Goal: Task Accomplishment & Management: Use online tool/utility

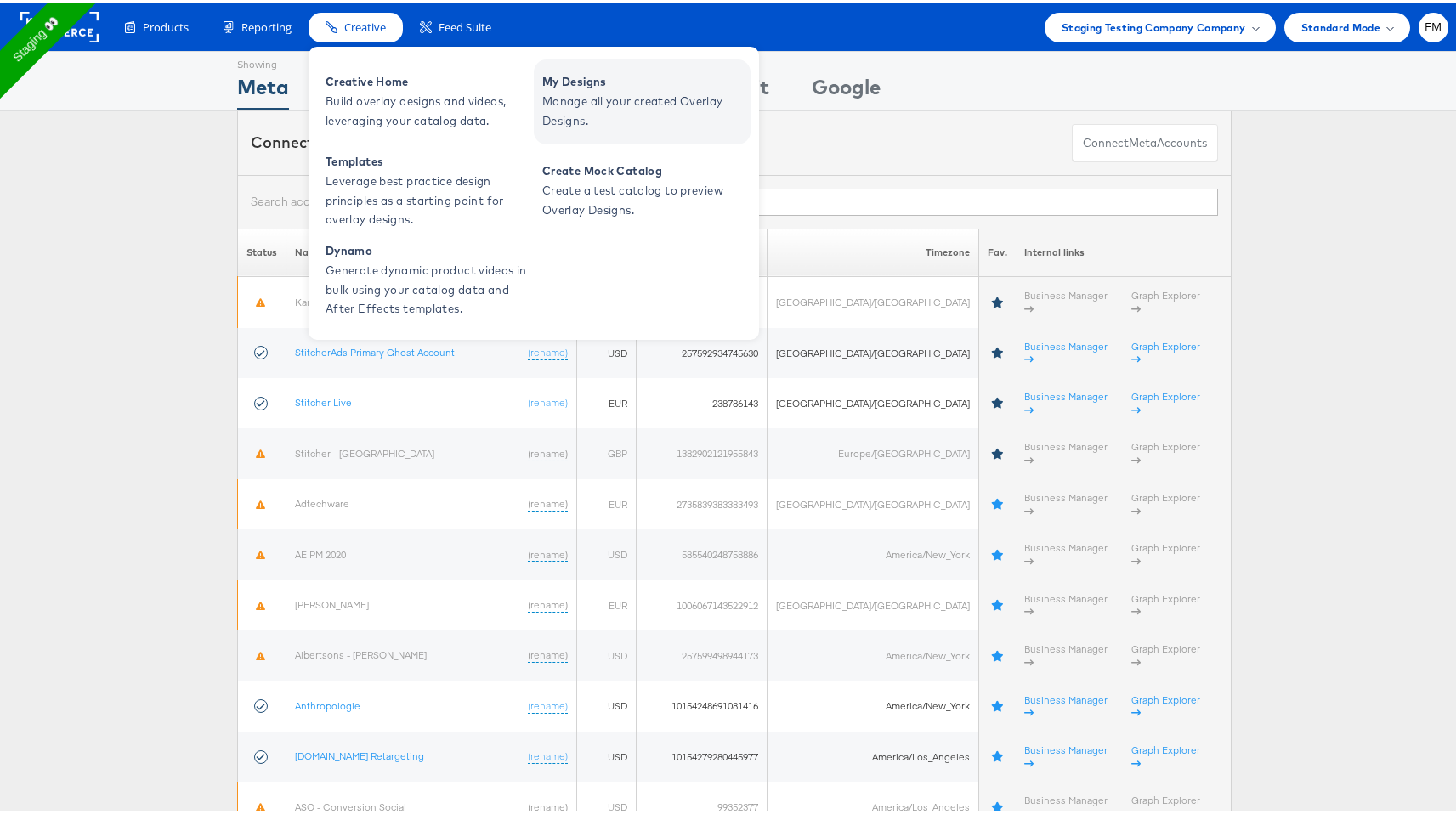
click at [635, 115] on span "Manage all your created Overlay Designs." at bounding box center [644, 107] width 204 height 39
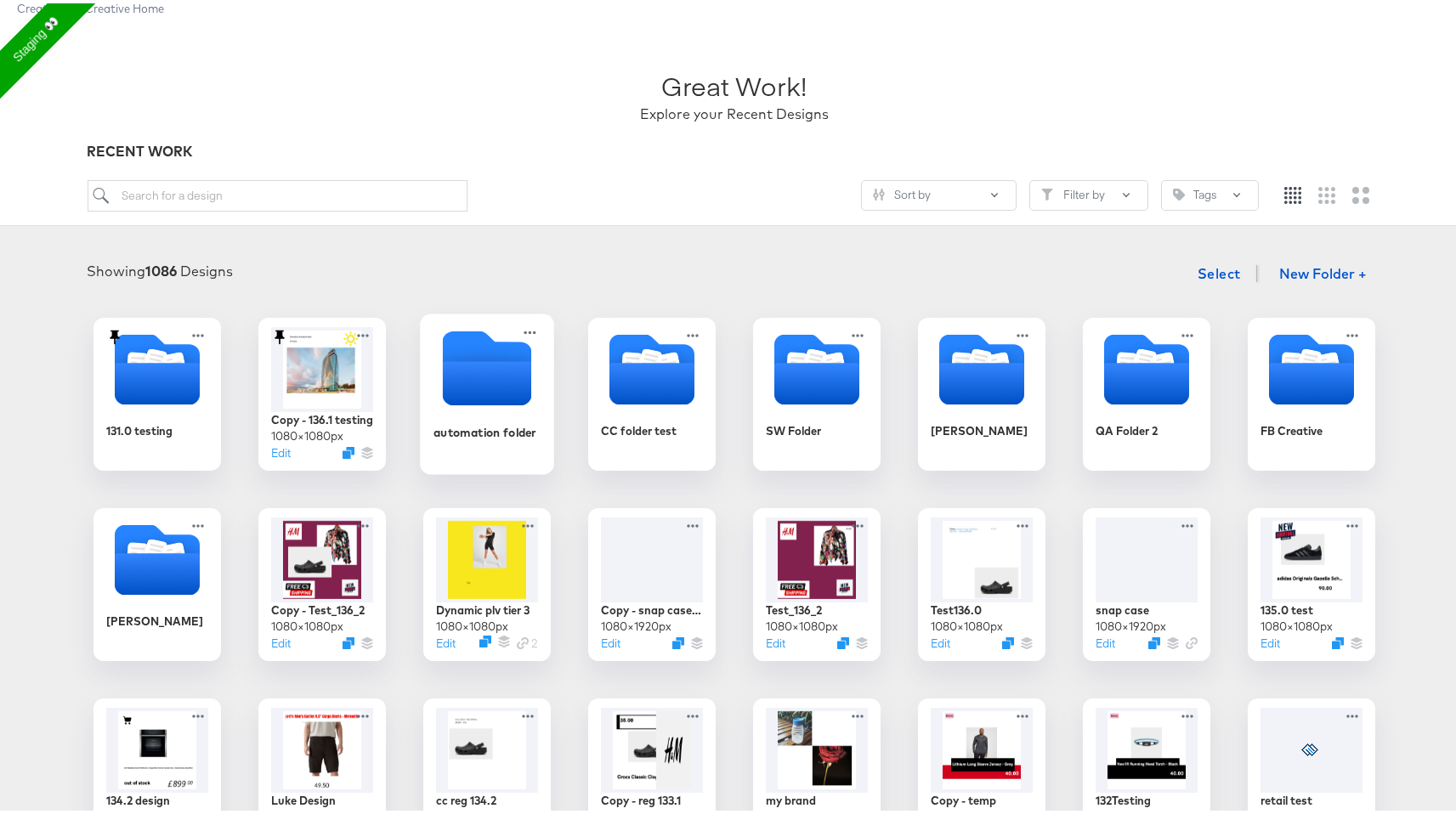
scroll to position [129, 0]
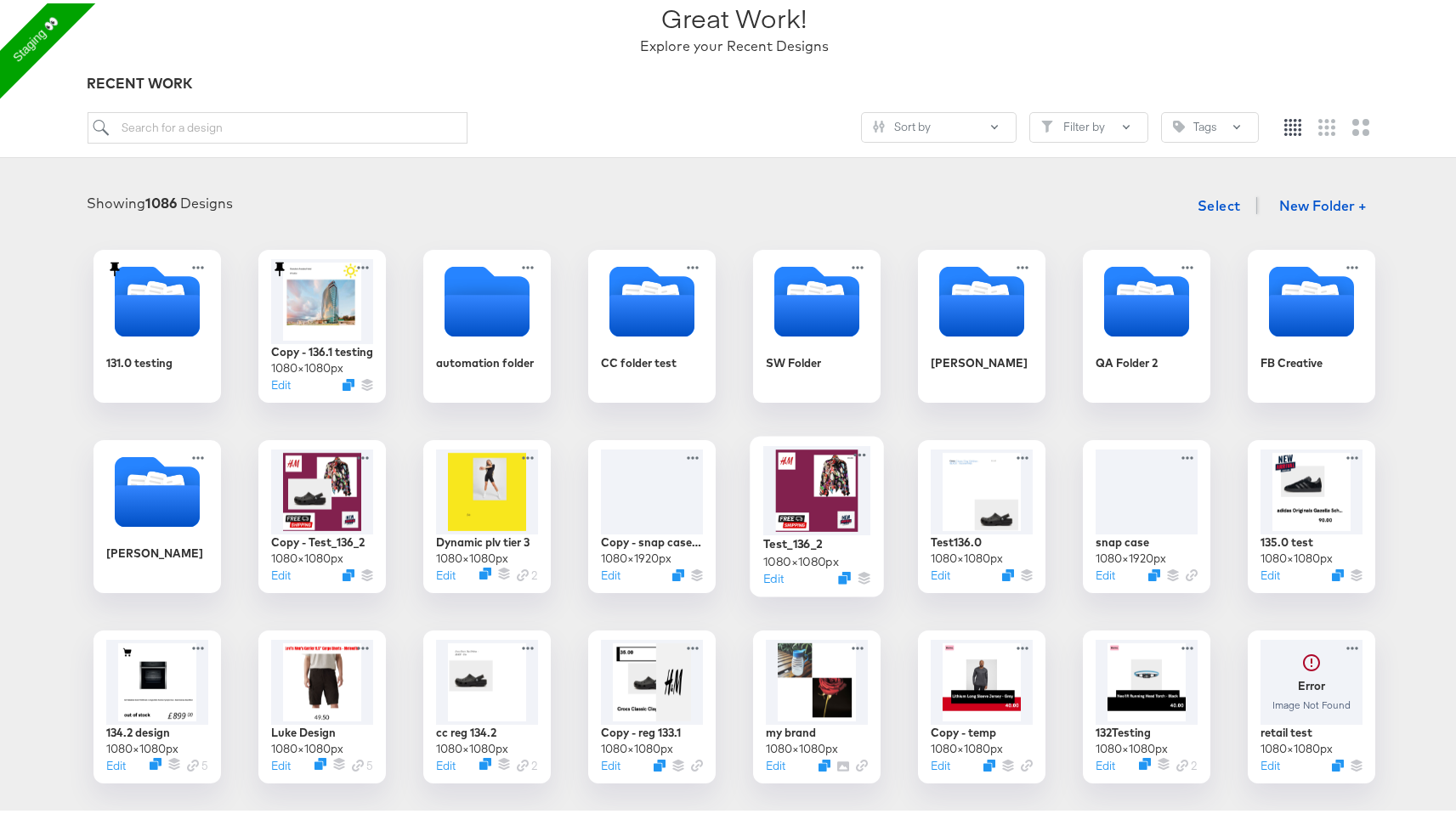
click at [820, 521] on div at bounding box center [817, 486] width 107 height 89
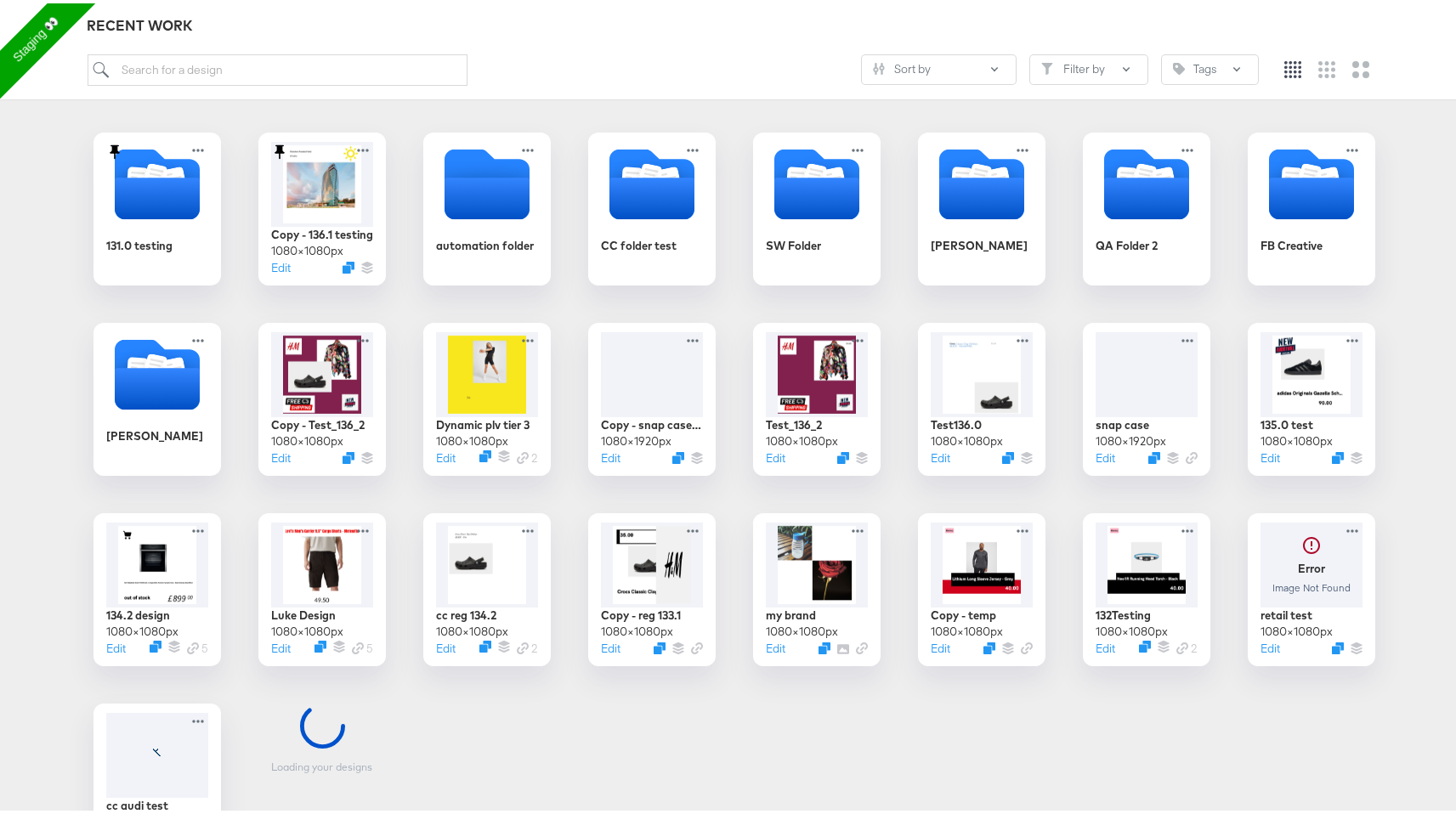
scroll to position [248, 0]
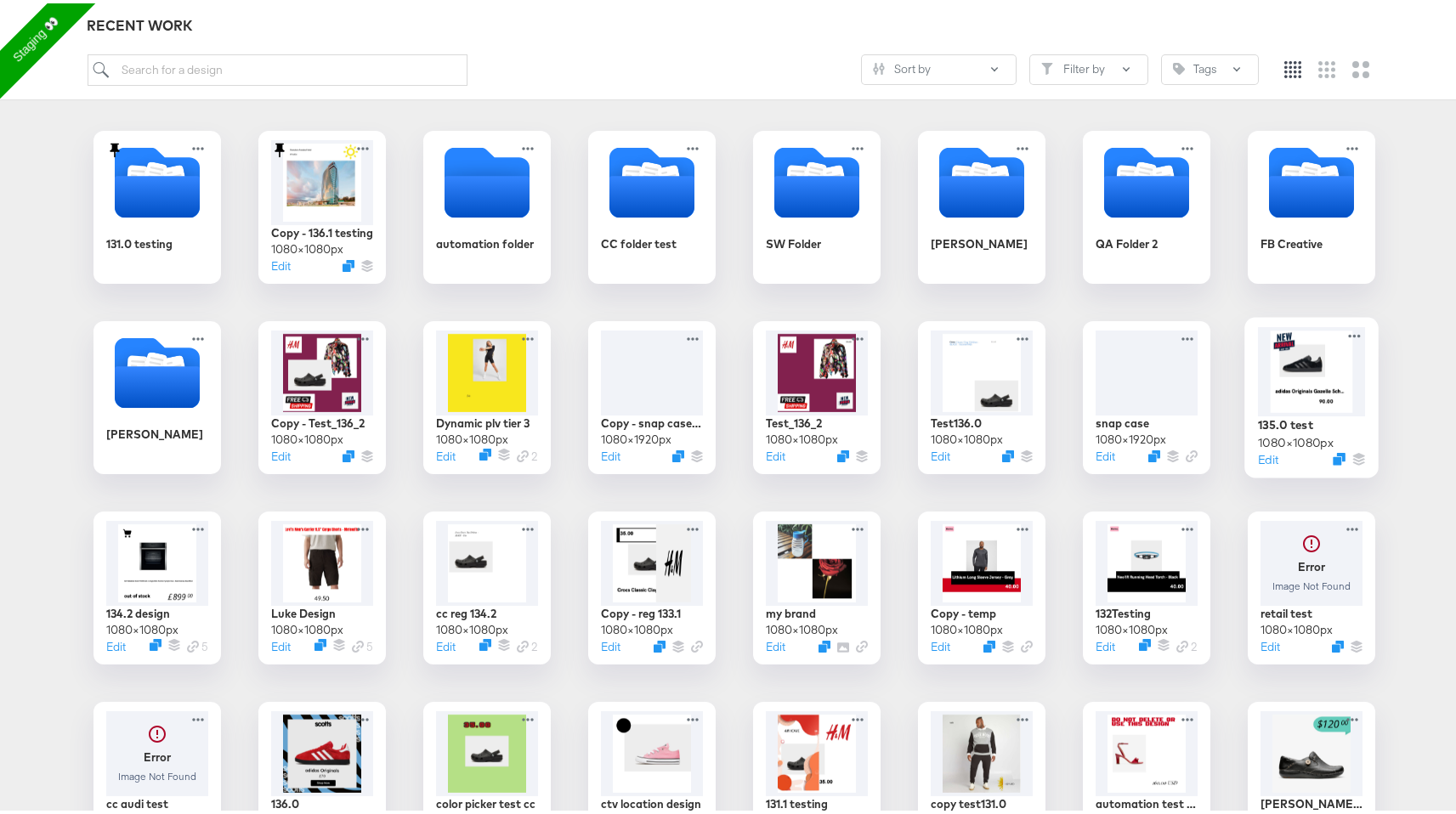
click at [1272, 339] on div at bounding box center [1312, 367] width 107 height 89
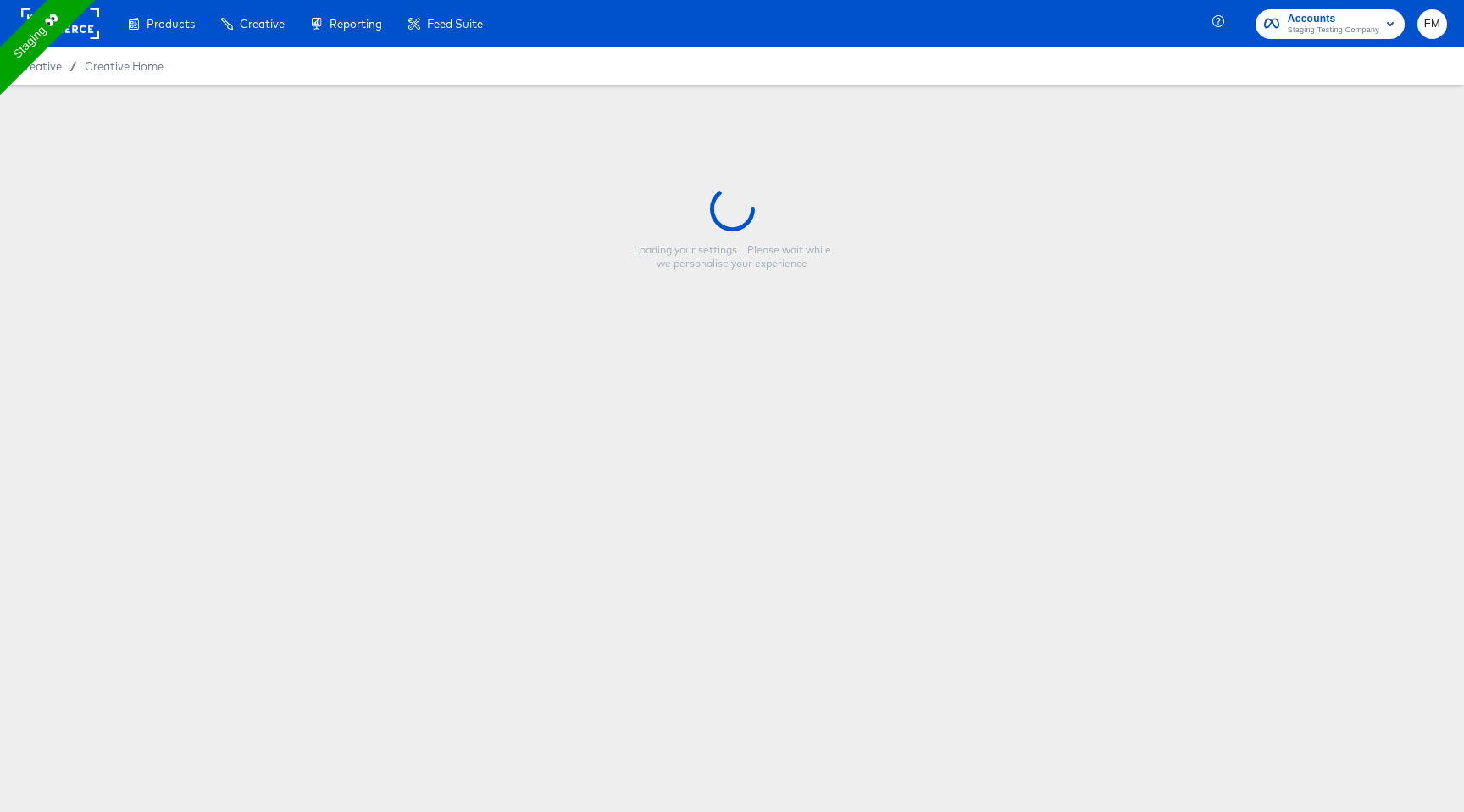
type input "135.0 test"
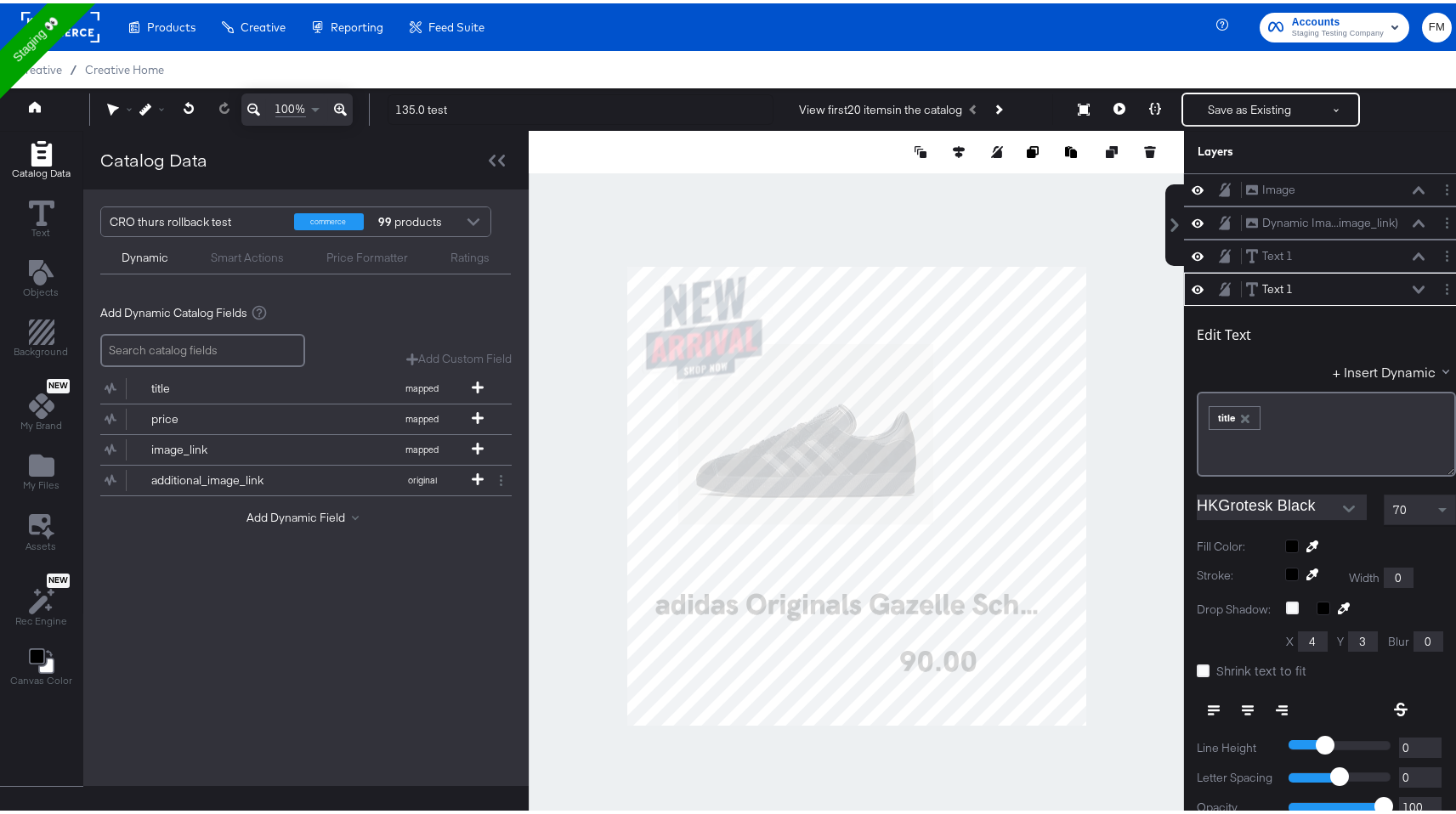
scroll to position [99, 0]
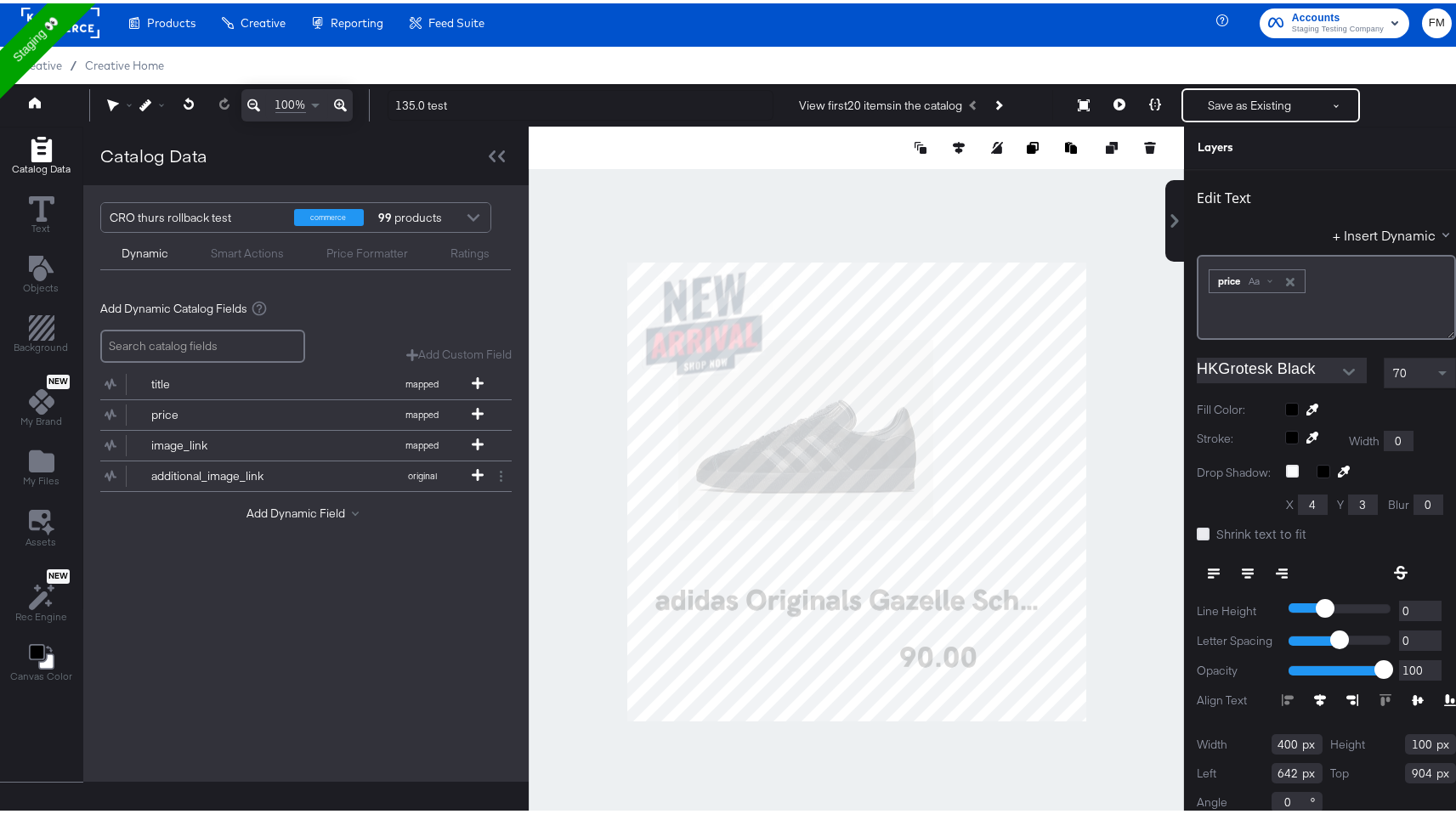
click at [1197, 532] on icon at bounding box center [1203, 530] width 13 height 13
click at [0, 0] on input "Shrink text to fit" at bounding box center [0, 0] width 0 height 0
click at [1197, 532] on icon at bounding box center [1203, 530] width 13 height 13
click at [0, 0] on input "Shrink text to fit" at bounding box center [0, 0] width 0 height 0
type input "161"
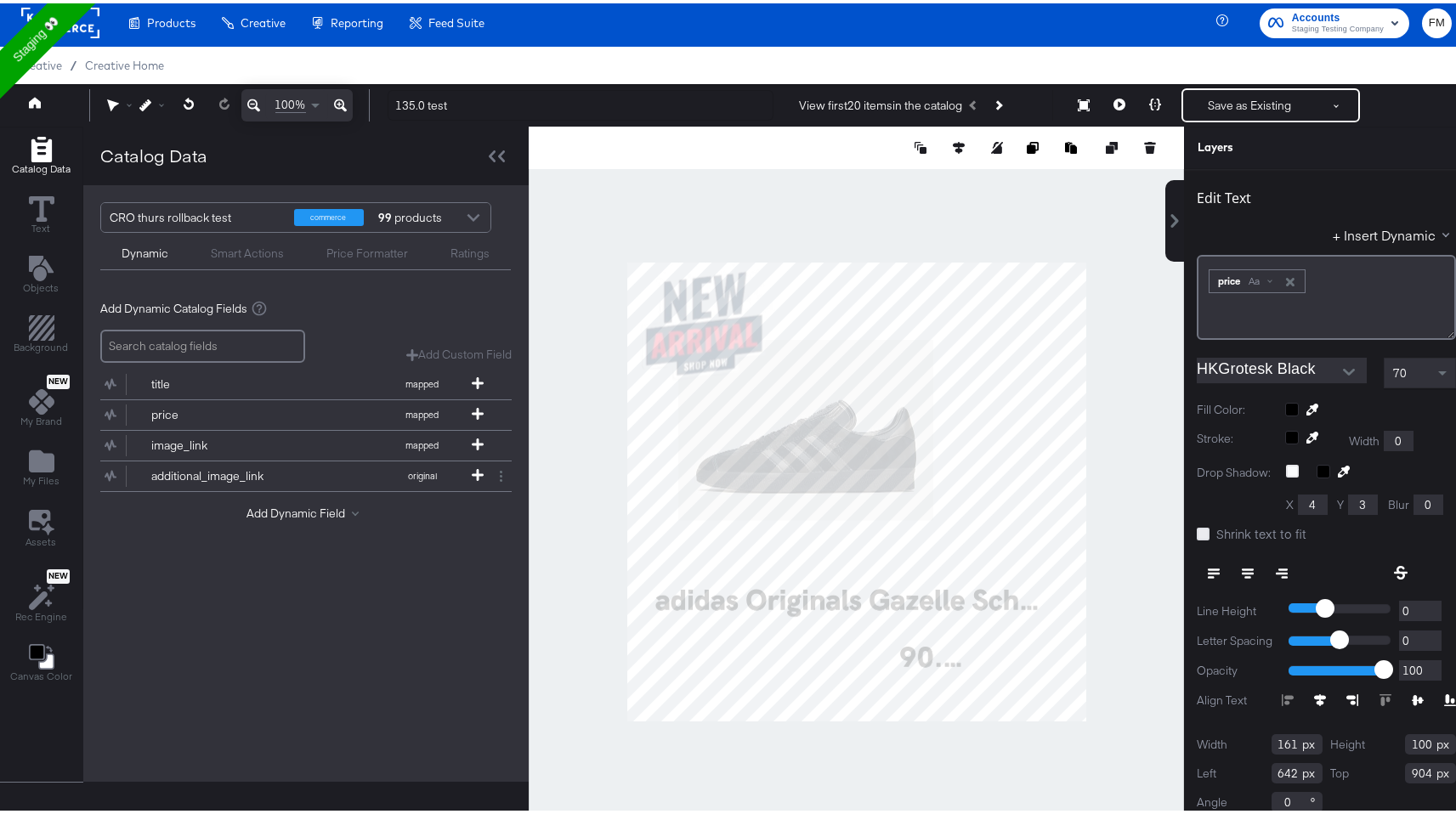
click at [1197, 531] on icon at bounding box center [1203, 530] width 13 height 13
click at [0, 0] on input "Shrink text to fit" at bounding box center [0, 0] width 0 height 0
click at [1235, 563] on button at bounding box center [1247, 569] width 34 height 30
click at [1204, 576] on button at bounding box center [1213, 569] width 34 height 30
click at [1200, 571] on div at bounding box center [1209, 569] width 25 height 30
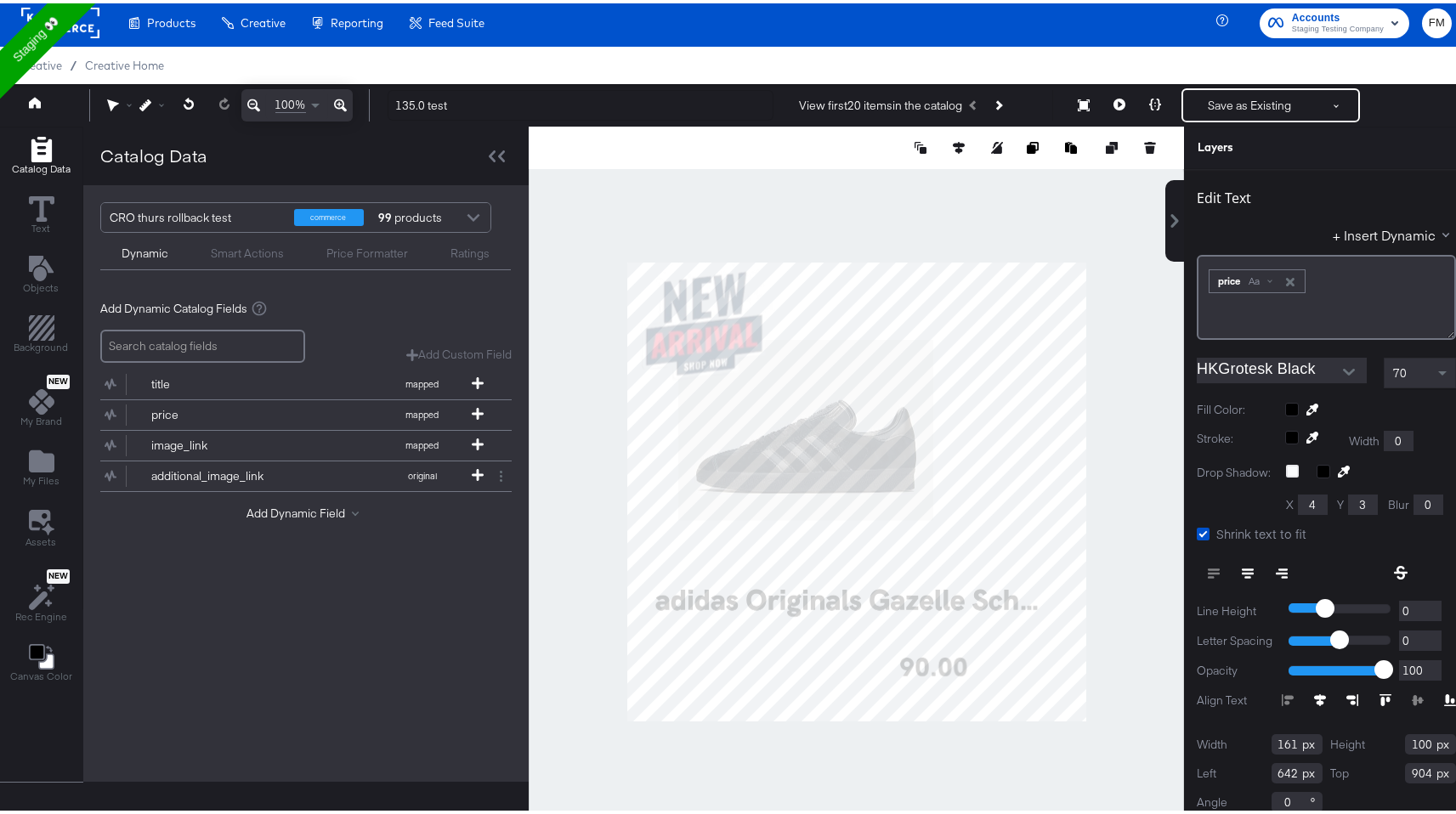
click at [1275, 569] on icon at bounding box center [1281, 570] width 12 height 2
click at [1208, 564] on icon at bounding box center [1214, 570] width 12 height 12
click at [1242, 569] on icon at bounding box center [1248, 570] width 12 height 2
click at [1197, 533] on icon at bounding box center [1203, 530] width 13 height 13
click at [0, 0] on input "Shrink text to fit" at bounding box center [0, 0] width 0 height 0
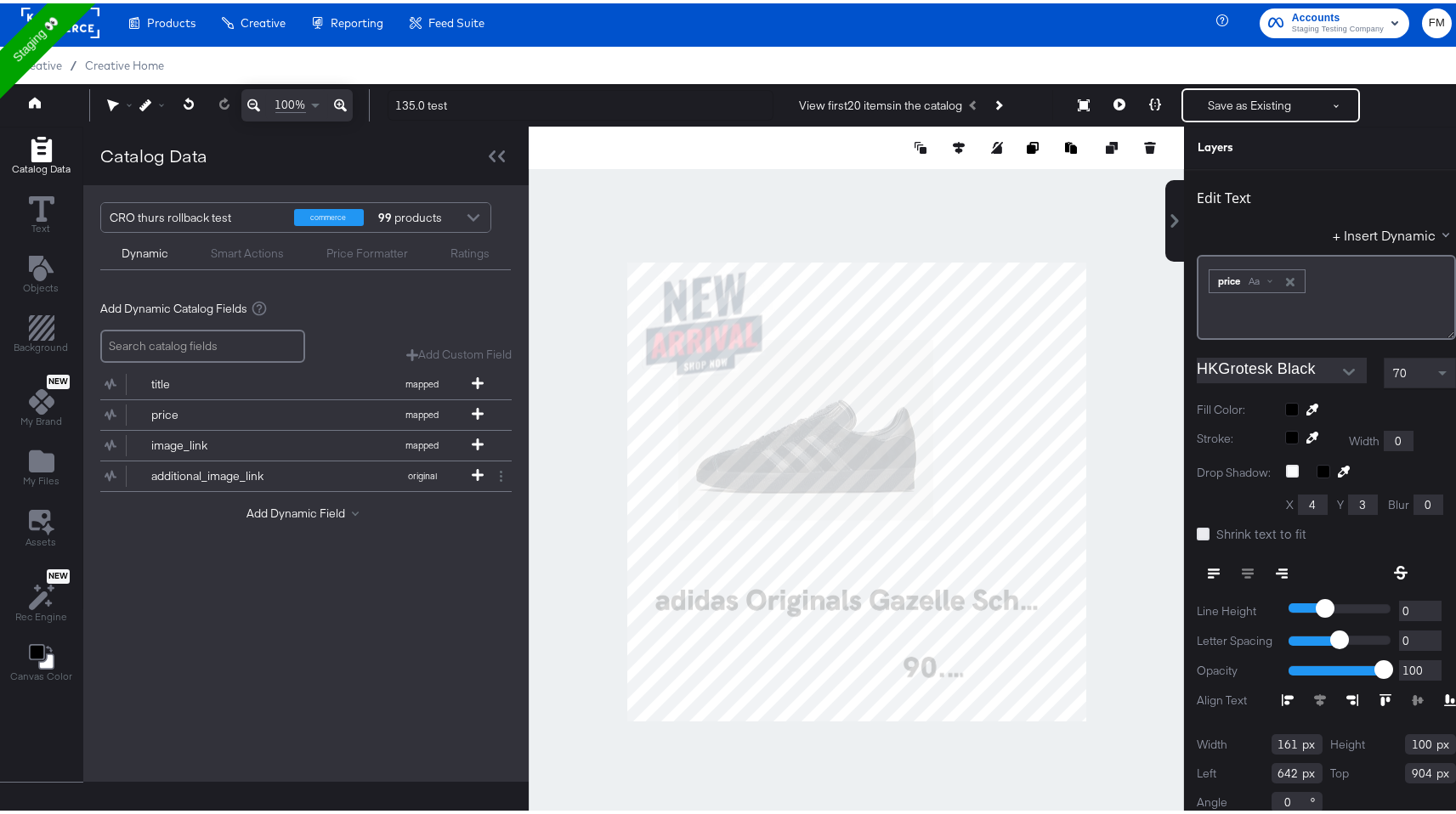
click at [1197, 533] on icon at bounding box center [1203, 530] width 13 height 13
click at [0, 0] on input "Shrink text to fit" at bounding box center [0, 0] width 0 height 0
click at [1275, 566] on icon at bounding box center [1281, 570] width 12 height 12
click at [1242, 564] on icon at bounding box center [1248, 570] width 12 height 12
click at [1208, 569] on button at bounding box center [1213, 569] width 34 height 30
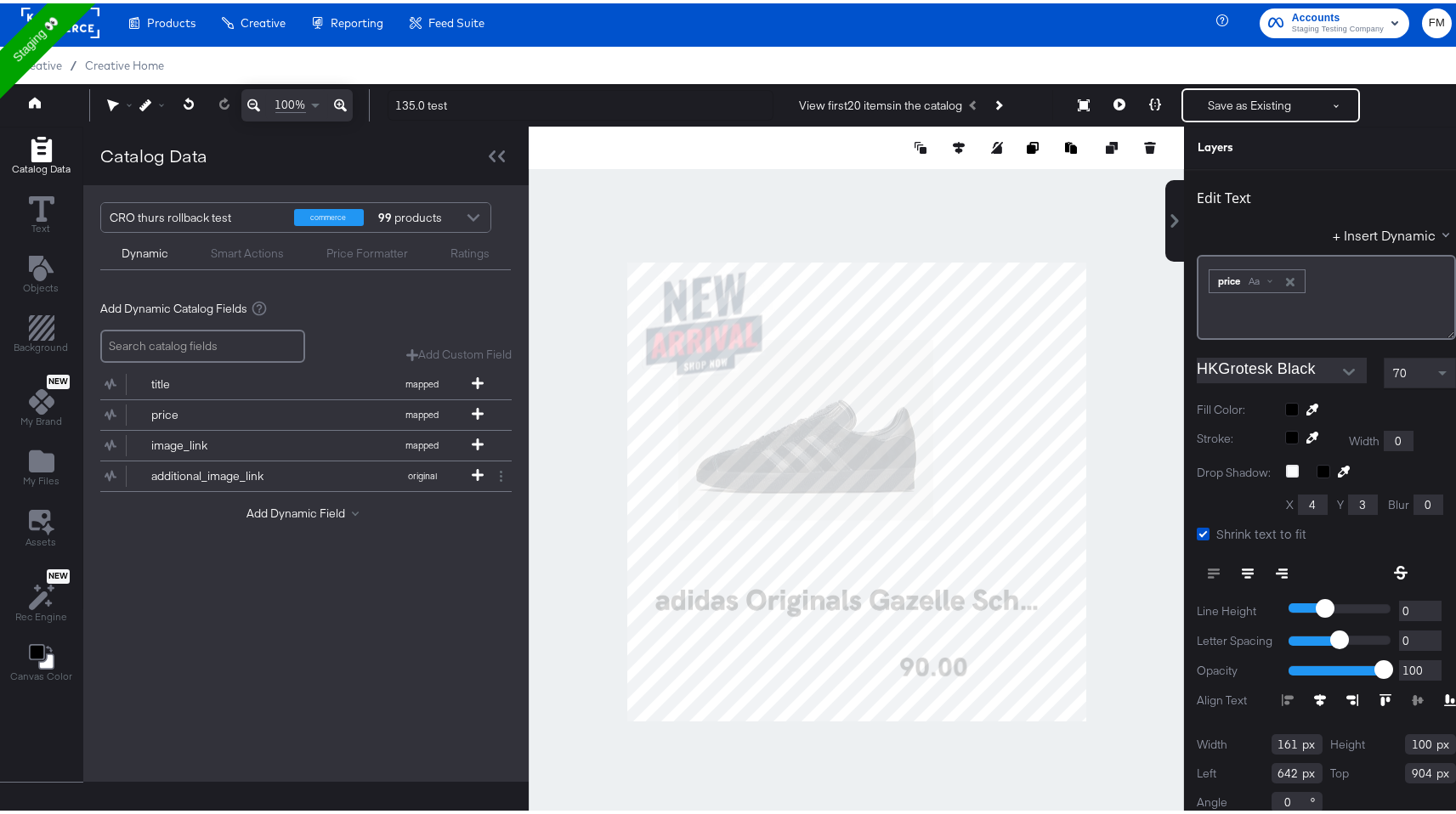
click at [1265, 696] on label "Align Text" at bounding box center [1239, 696] width 85 height 16
click at [1281, 697] on div at bounding box center [1368, 696] width 174 height 12
click at [1313, 693] on icon at bounding box center [1319, 696] width 12 height 12
click at [1346, 698] on icon at bounding box center [1352, 696] width 12 height 12
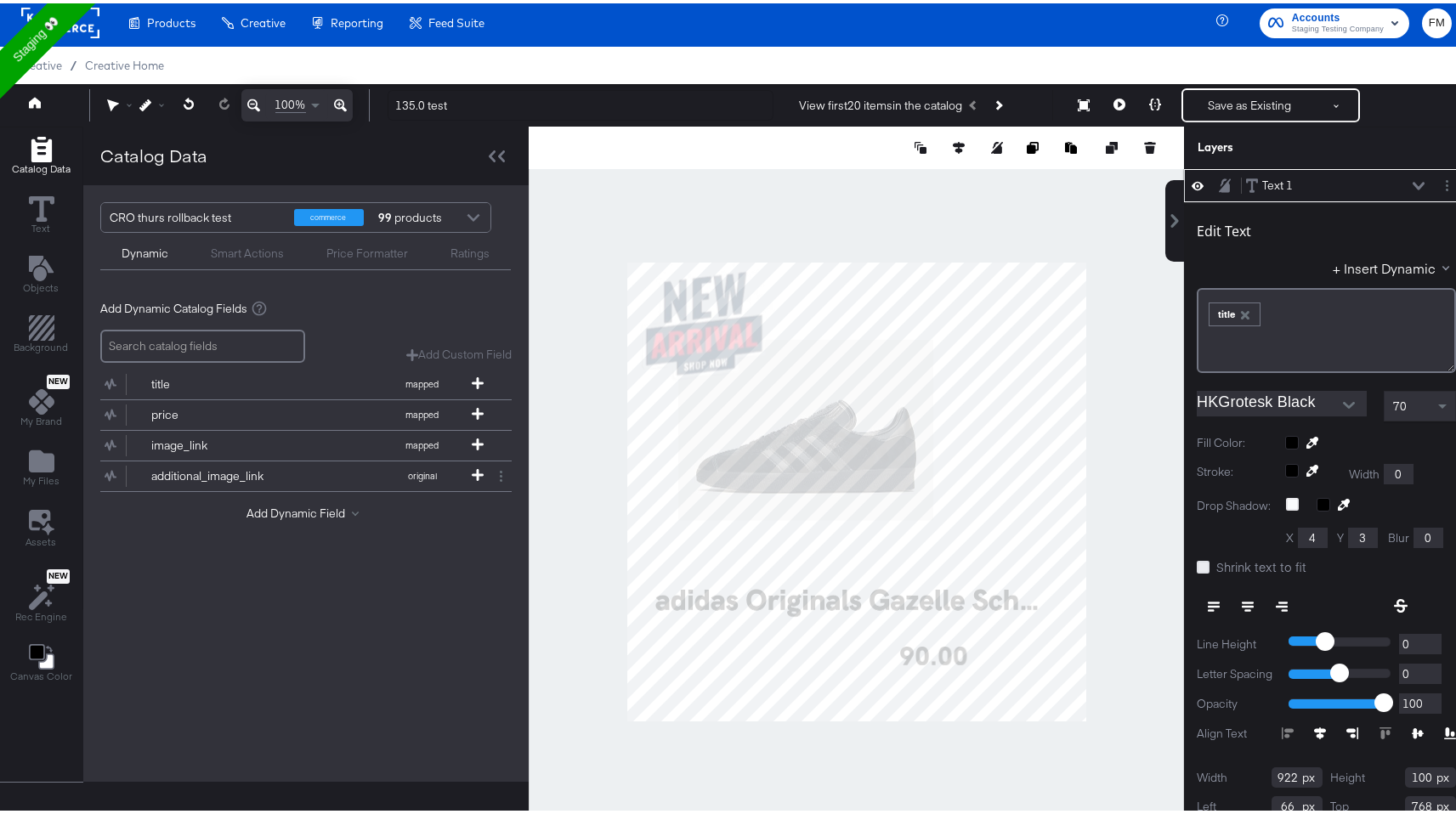
click at [1197, 565] on icon at bounding box center [1203, 563] width 13 height 13
click at [0, 0] on input "Shrink text to fit" at bounding box center [0, 0] width 0 height 0
click at [1313, 732] on icon at bounding box center [1319, 729] width 12 height 12
click at [1308, 732] on div at bounding box center [1368, 729] width 174 height 12
click at [1362, 732] on div at bounding box center [1368, 729] width 174 height 12
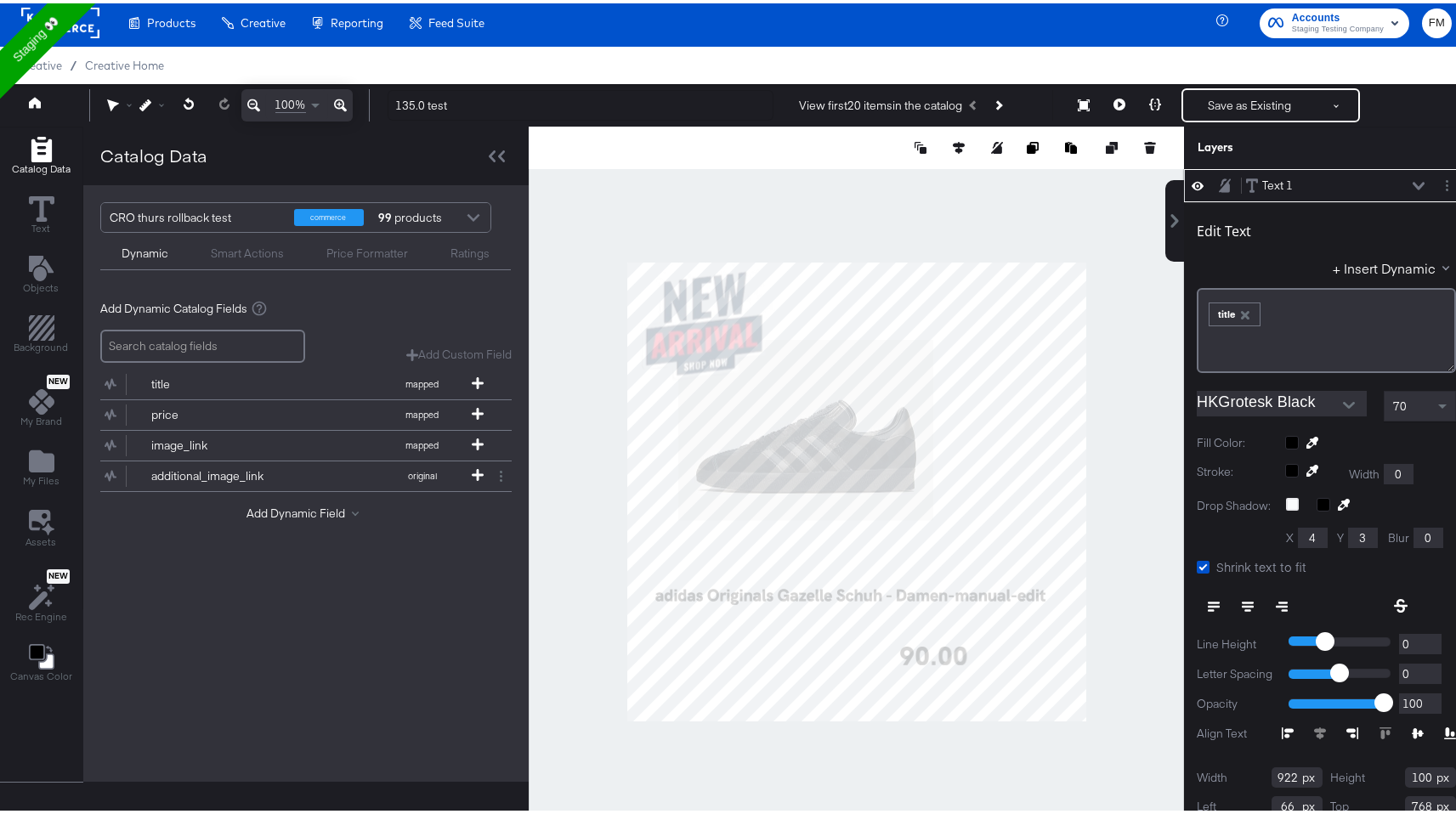
click at [1412, 727] on icon at bounding box center [1418, 729] width 12 height 10
click at [1444, 724] on icon at bounding box center [1450, 729] width 12 height 12
click at [1351, 730] on div at bounding box center [1368, 729] width 174 height 12
click at [1346, 729] on icon at bounding box center [1352, 729] width 12 height 12
click at [1281, 733] on icon at bounding box center [1287, 729] width 12 height 12
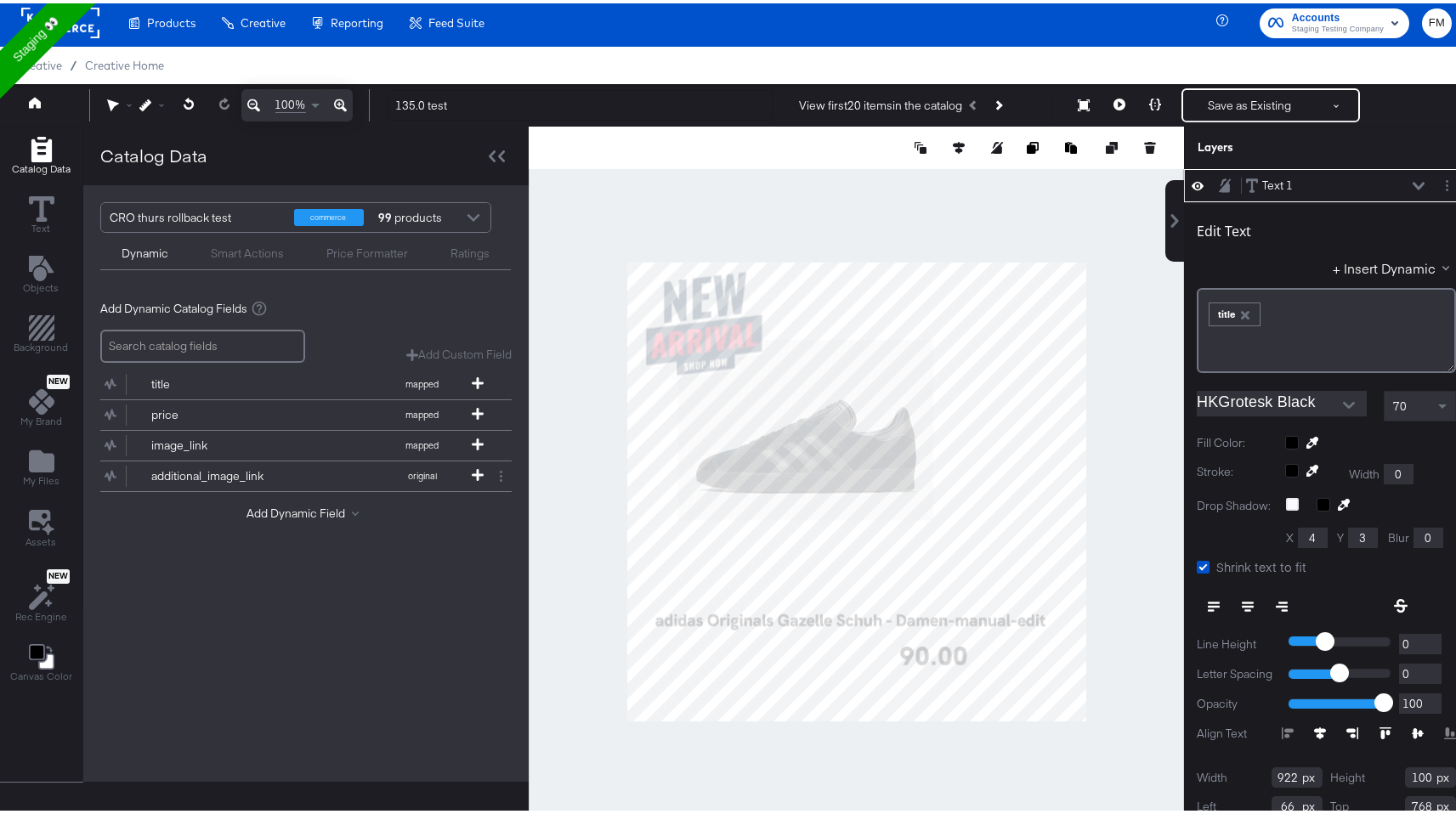
click at [1313, 727] on icon at bounding box center [1319, 729] width 12 height 12
click at [1349, 727] on div at bounding box center [1368, 729] width 174 height 12
click at [1343, 727] on div at bounding box center [1368, 729] width 174 height 12
click at [1344, 740] on div "Edit Text + Insert Dynamic ﻿ ﻿ title ﻿ HKGrotesk Black 70 Fill Color: Stroke: W…" at bounding box center [1325, 527] width 284 height 658
click at [1305, 731] on div at bounding box center [1368, 729] width 174 height 12
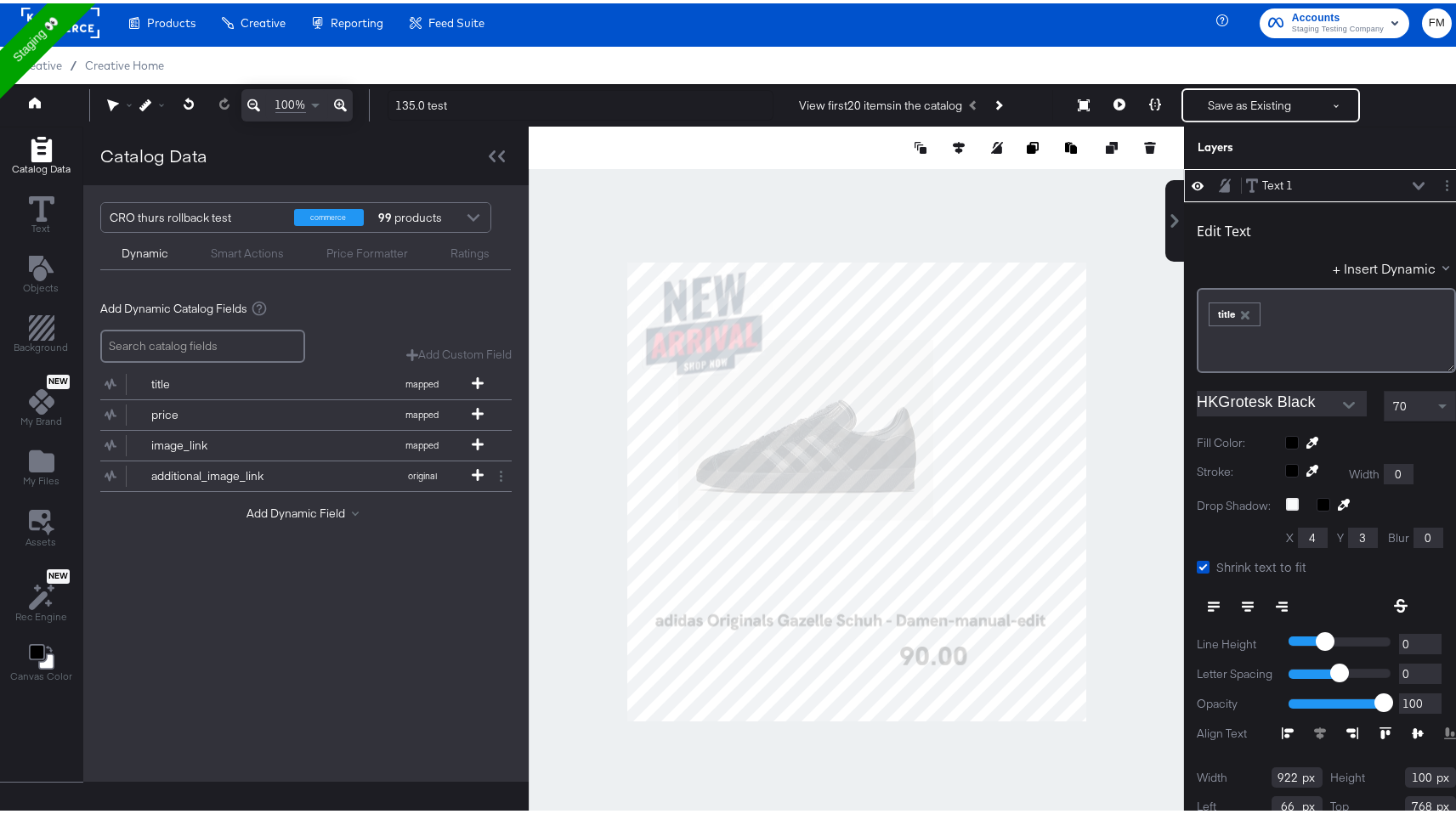
click at [1305, 731] on div at bounding box center [1368, 729] width 174 height 12
click at [1379, 728] on icon at bounding box center [1385, 729] width 12 height 12
click at [1384, 728] on div at bounding box center [1368, 729] width 174 height 12
click at [1412, 728] on icon at bounding box center [1418, 729] width 12 height 10
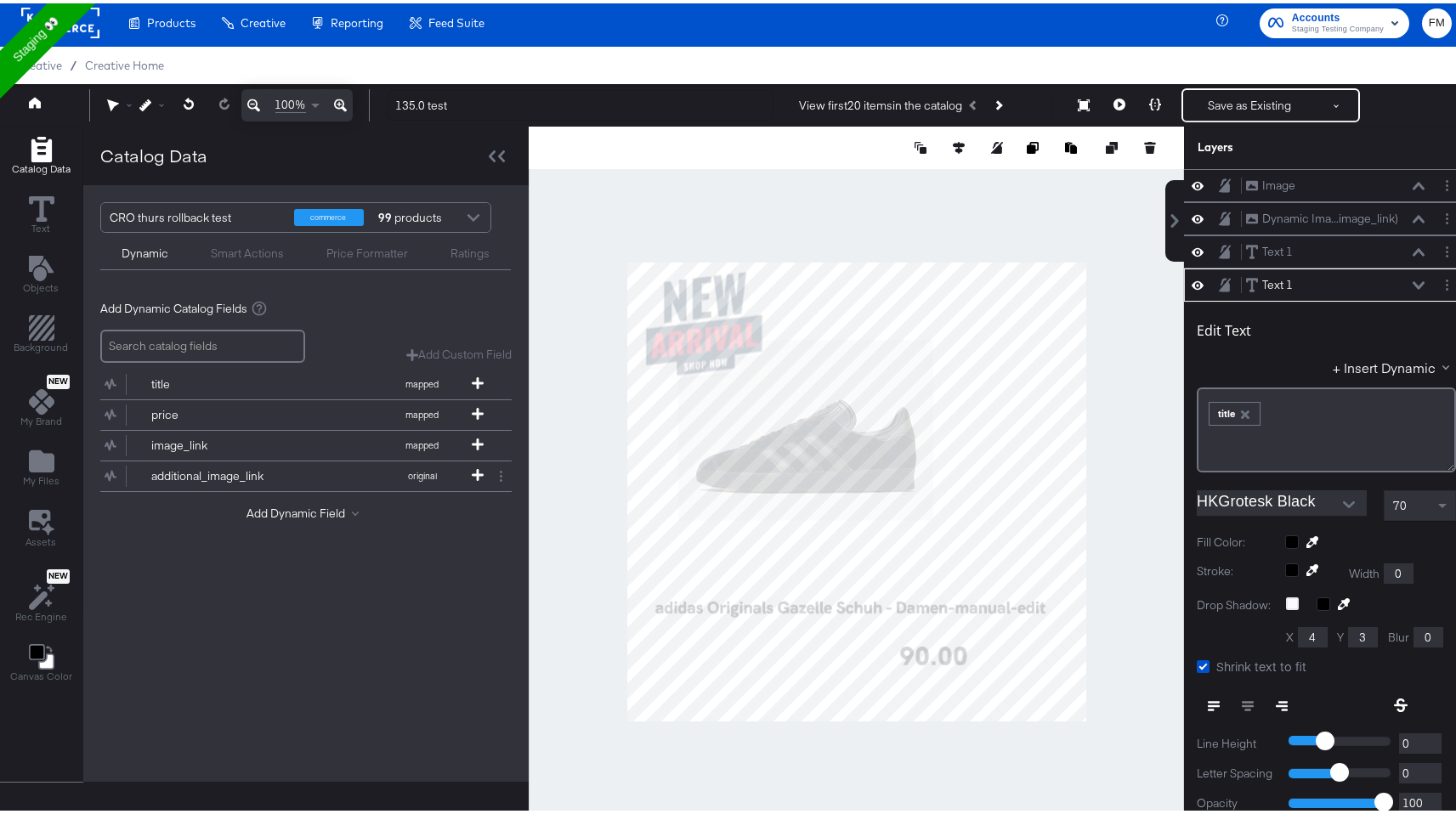
type input "68"
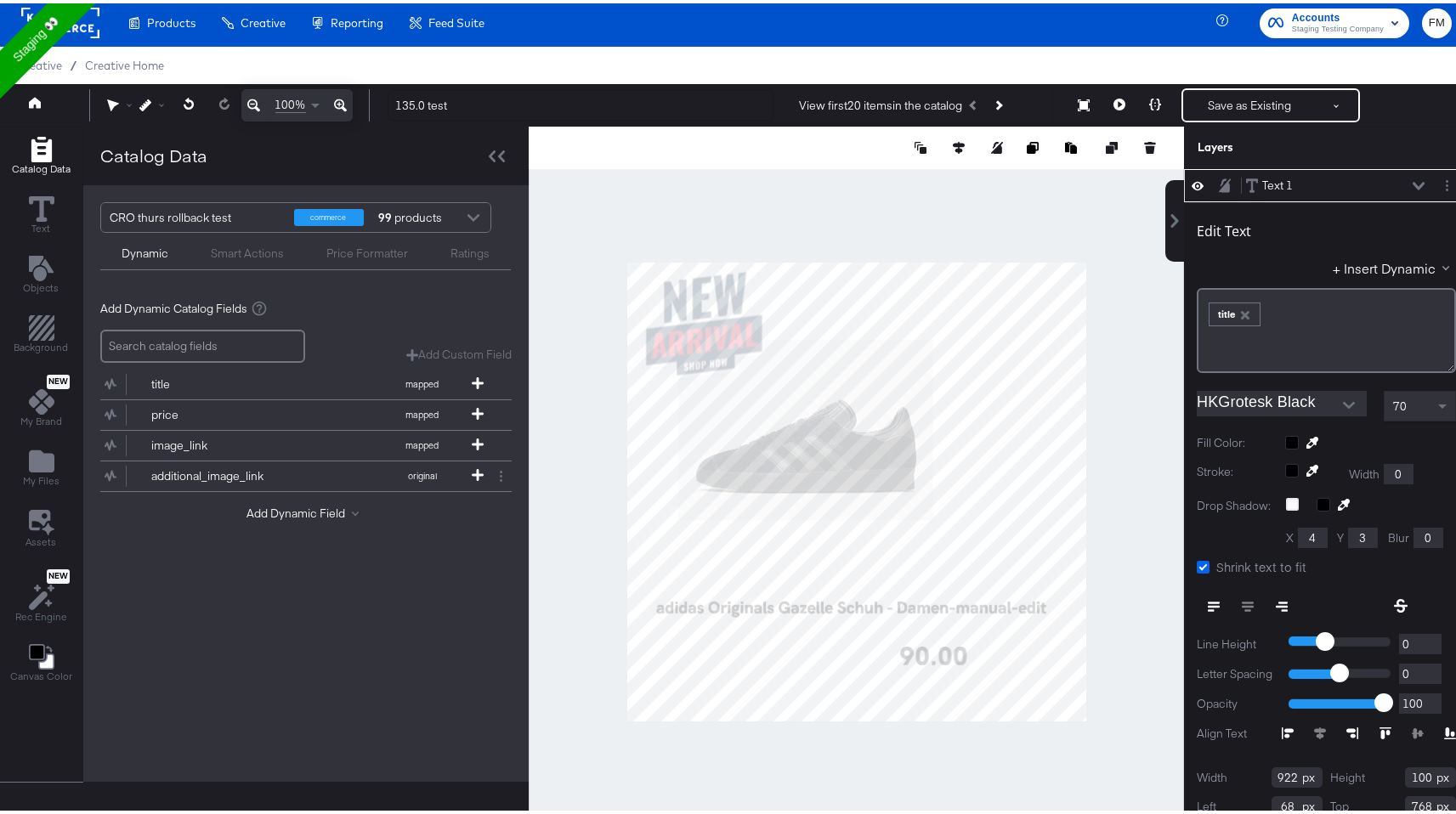
click at [1197, 563] on icon at bounding box center [1203, 563] width 13 height 13
click at [0, 0] on input "Shrink text to fit" at bounding box center [0, 0] width 0 height 0
click at [1197, 563] on icon at bounding box center [1203, 563] width 13 height 13
click at [0, 0] on input "Shrink text to fit" at bounding box center [0, 0] width 0 height 0
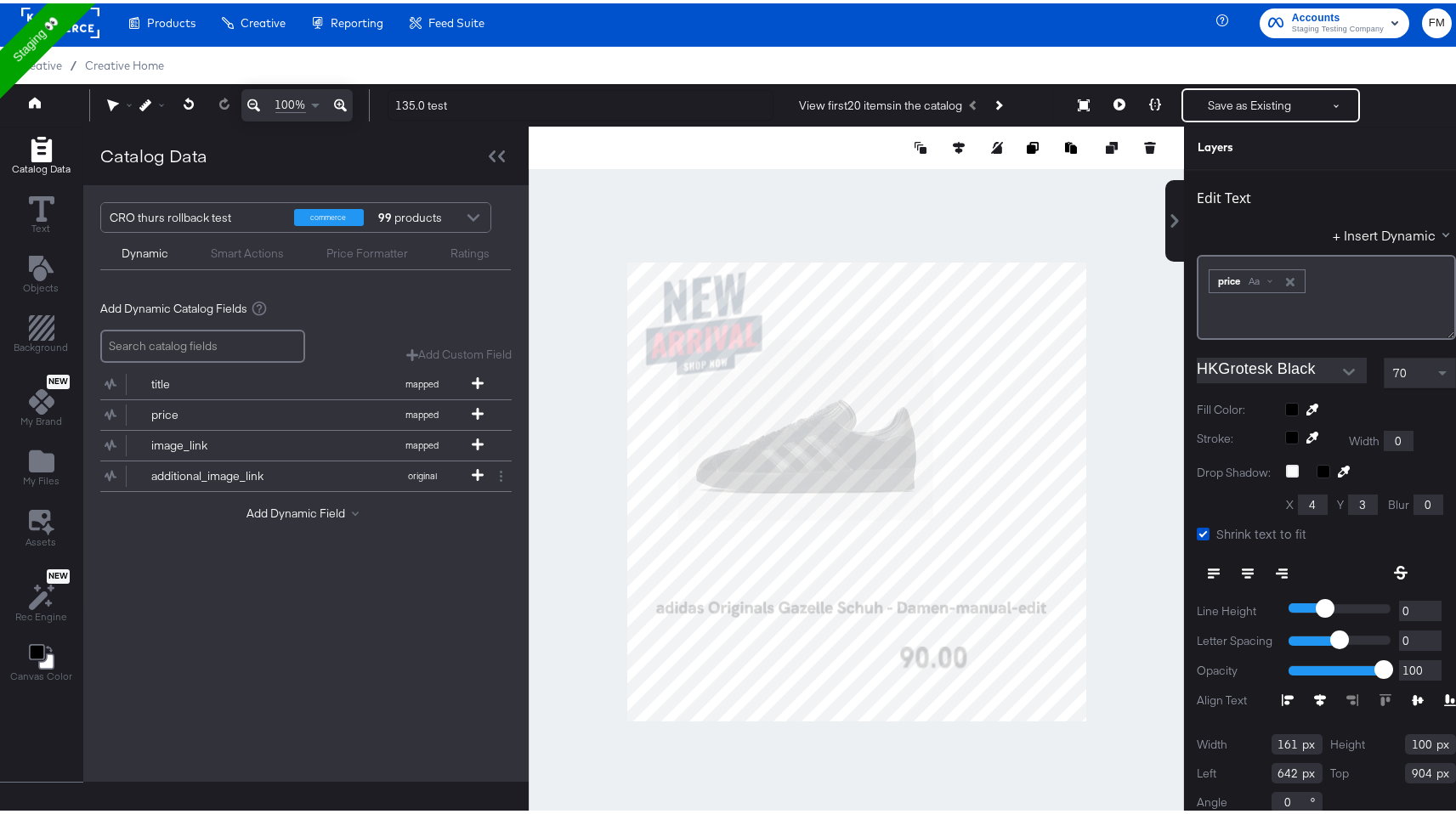
type input "117"
click at [1197, 524] on icon at bounding box center [1203, 530] width 13 height 13
click at [0, 0] on input "Shrink text to fit" at bounding box center [0, 0] width 0 height 0
click at [1197, 529] on icon at bounding box center [1203, 530] width 13 height 13
click at [0, 0] on input "Shrink text to fit" at bounding box center [0, 0] width 0 height 0
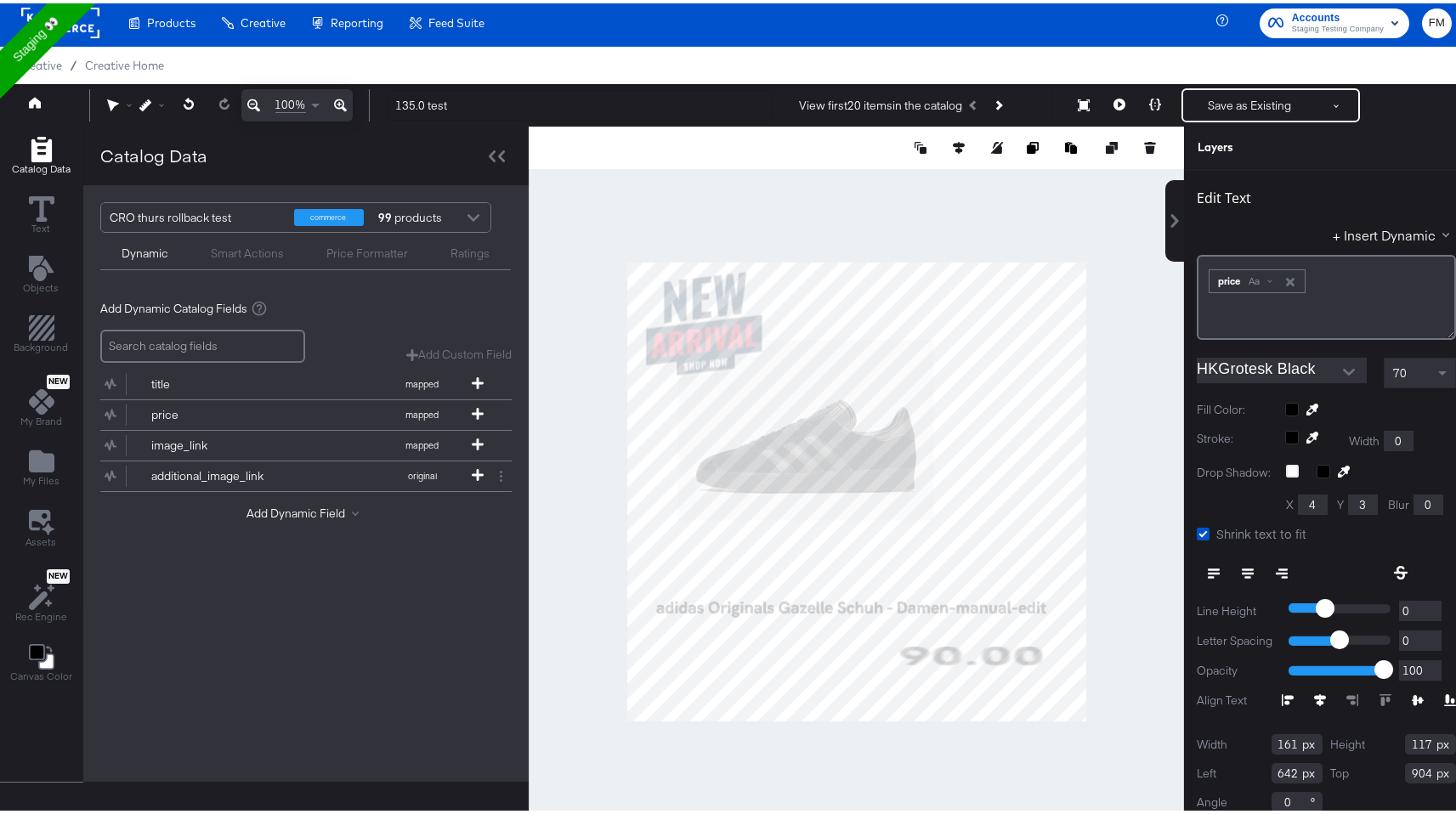
type input "341"
click at [1338, 699] on div at bounding box center [1368, 696] width 174 height 12
click at [1338, 696] on div at bounding box center [1368, 696] width 174 height 12
click at [1197, 529] on icon at bounding box center [1203, 530] width 13 height 13
click at [0, 0] on input "Shrink text to fit" at bounding box center [0, 0] width 0 height 0
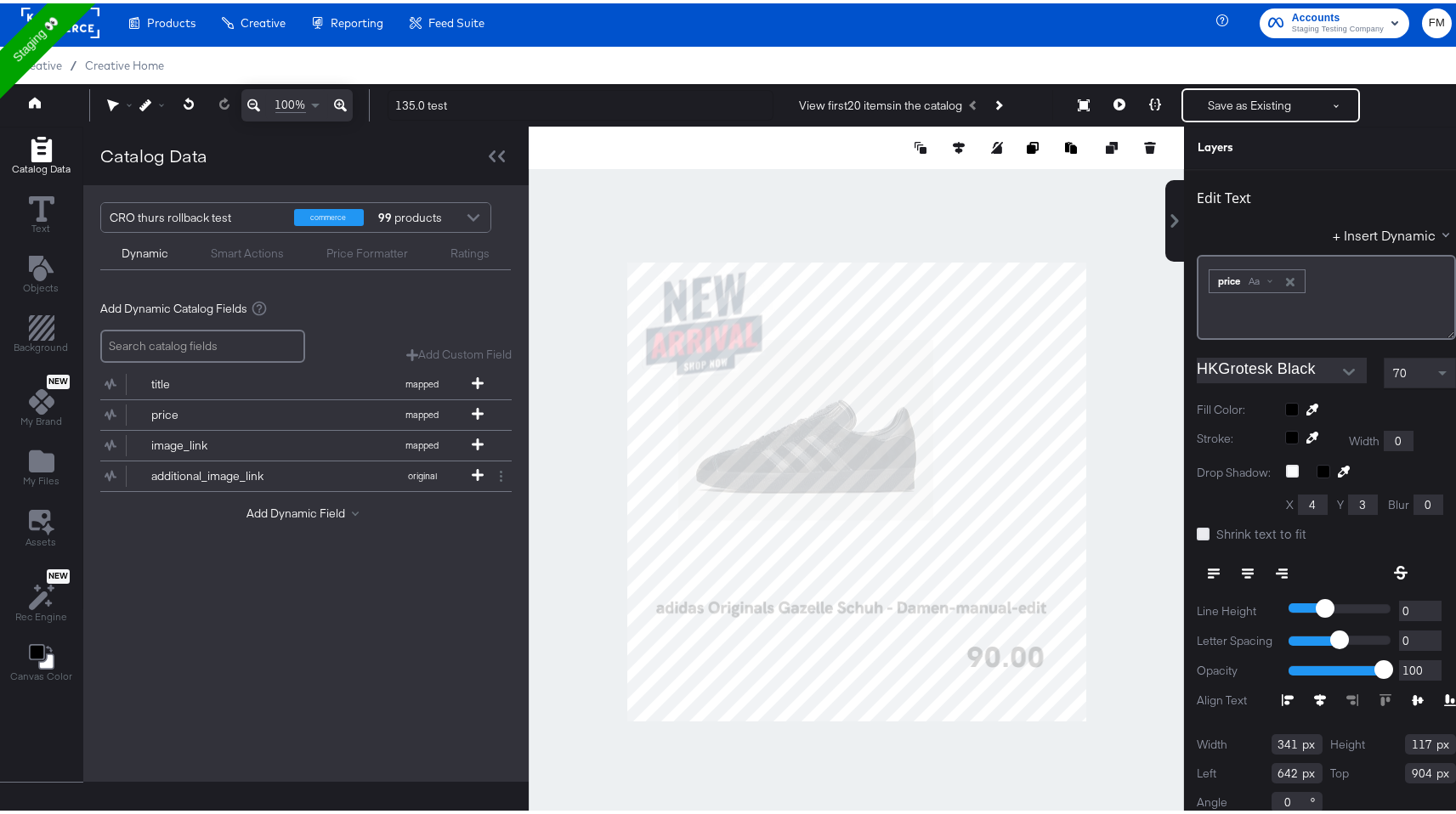
click at [1197, 527] on icon at bounding box center [1203, 530] width 13 height 13
click at [0, 0] on input "Shrink text to fit" at bounding box center [0, 0] width 0 height 0
click at [1197, 527] on icon at bounding box center [1203, 530] width 13 height 13
click at [0, 0] on input "Shrink text to fit" at bounding box center [0, 0] width 0 height 0
click at [1334, 704] on div at bounding box center [1326, 704] width 259 height 1
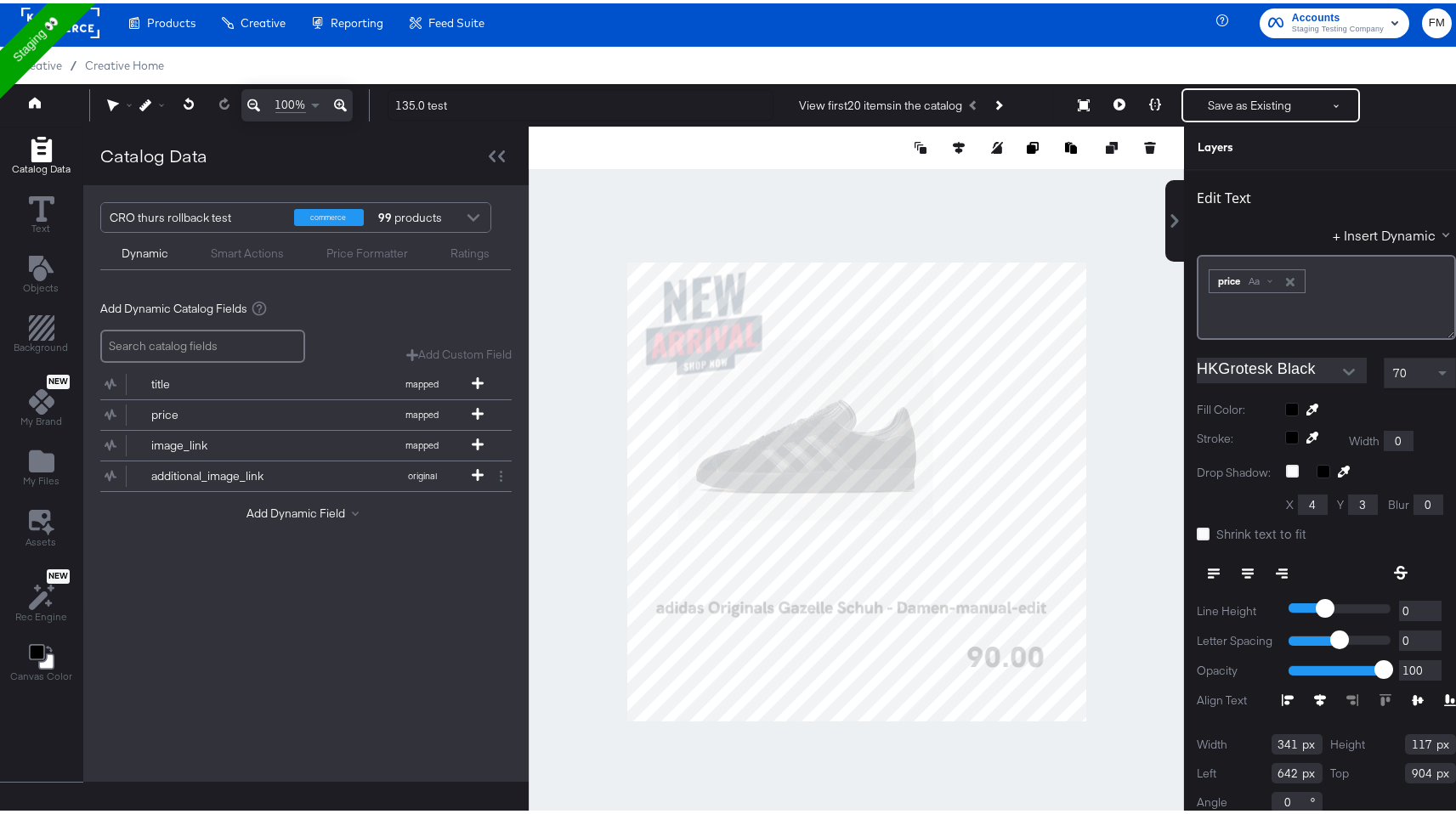
click at [1335, 702] on div "Align Text" at bounding box center [1326, 696] width 259 height 16
click at [1385, 698] on div at bounding box center [1368, 696] width 174 height 12
click at [1302, 689] on div "Align Text" at bounding box center [1326, 696] width 259 height 16
click at [1367, 699] on div at bounding box center [1368, 696] width 174 height 12
click at [1366, 699] on div at bounding box center [1368, 696] width 174 height 12
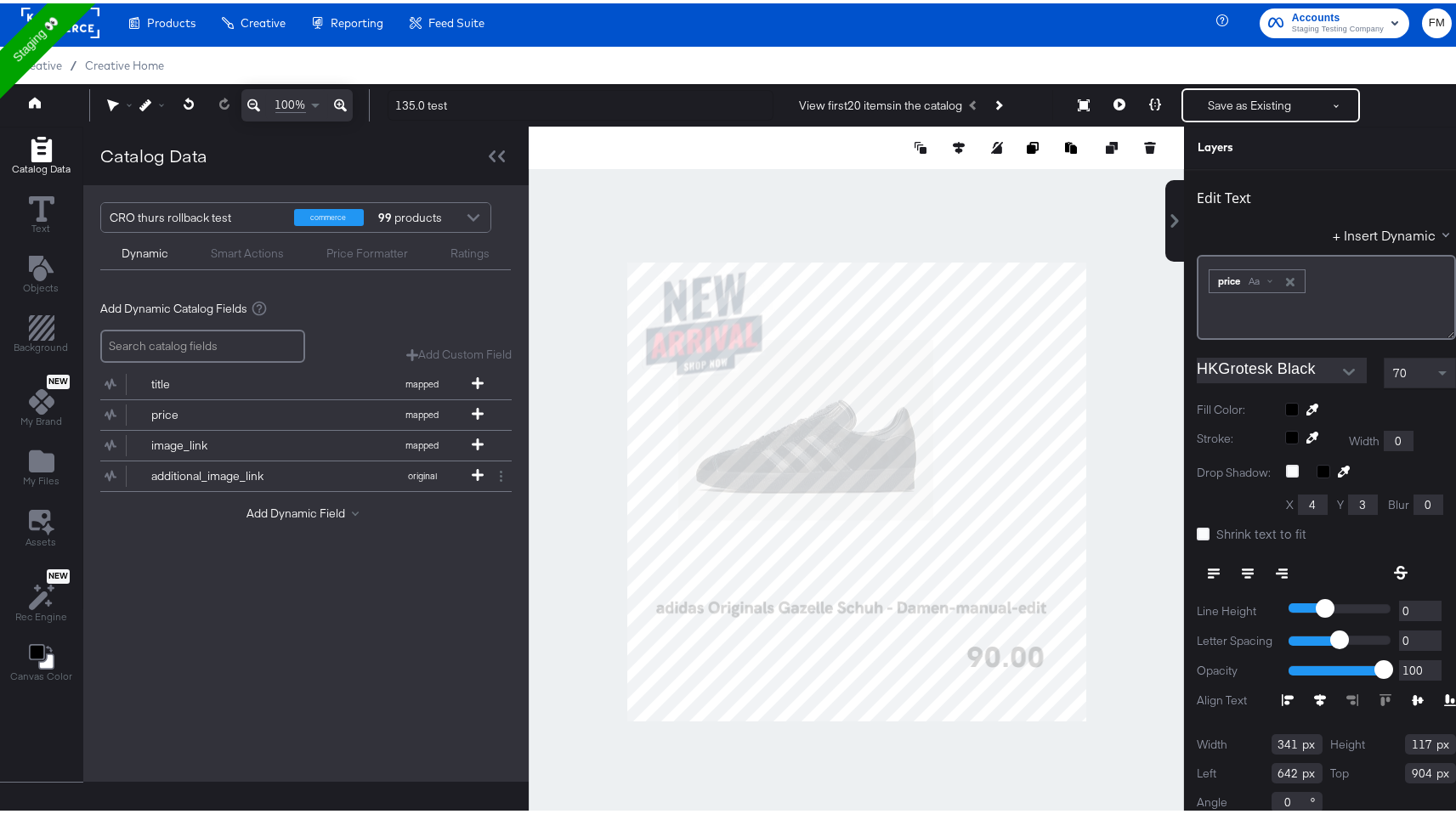
click at [1336, 696] on div at bounding box center [1368, 696] width 174 height 12
click at [1412, 693] on icon at bounding box center [1418, 696] width 12 height 11
click at [1444, 696] on icon at bounding box center [1450, 696] width 12 height 12
click at [1412, 696] on icon at bounding box center [1418, 696] width 12 height 11
click at [1313, 693] on icon at bounding box center [1319, 696] width 12 height 12
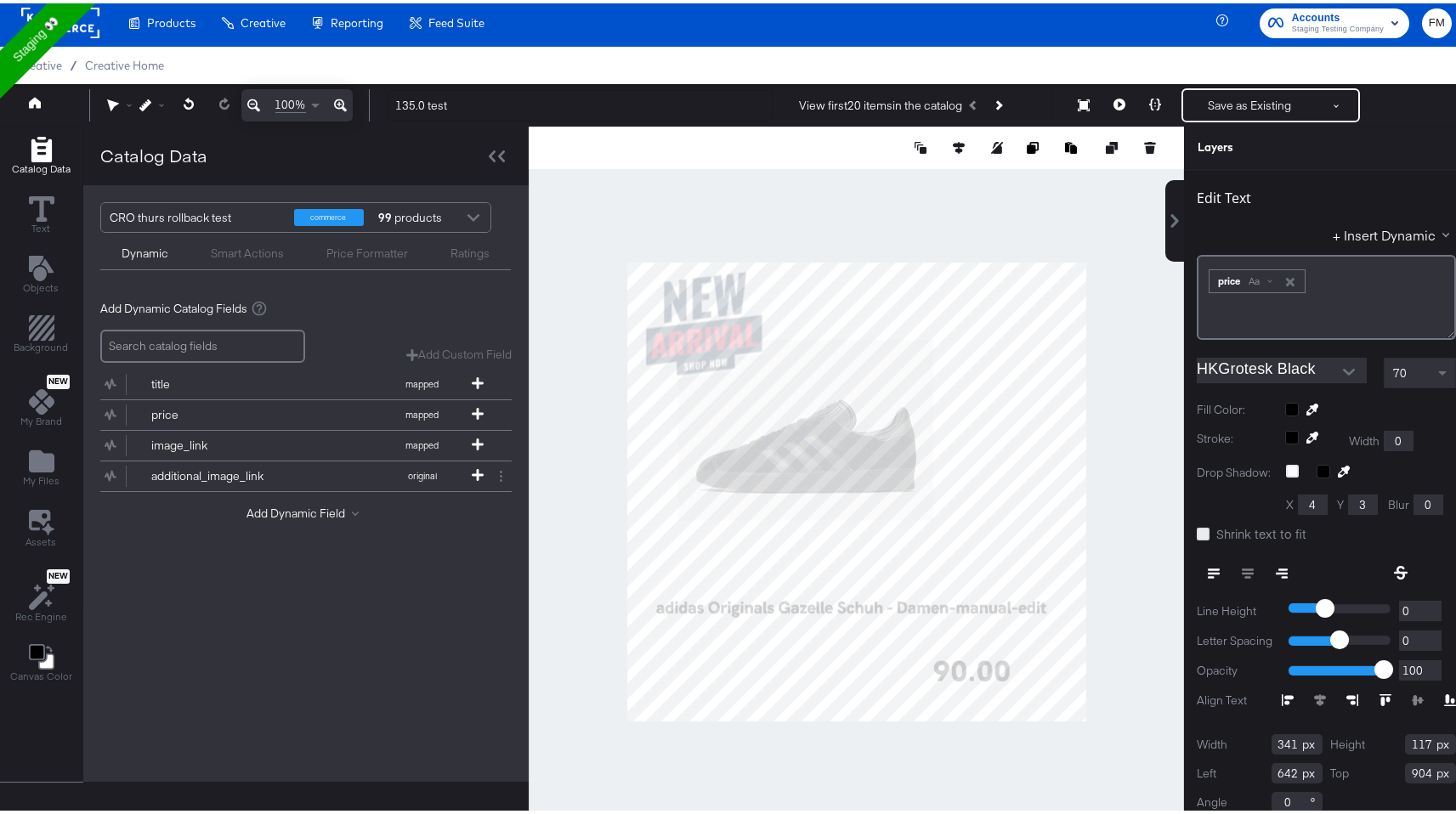
click at [1197, 535] on icon at bounding box center [1203, 530] width 13 height 13
click at [0, 0] on input "Shrink text to fit" at bounding box center [0, 0] width 0 height 0
click at [1197, 535] on icon at bounding box center [1203, 530] width 13 height 13
click at [0, 0] on input "Shrink text to fit" at bounding box center [0, 0] width 0 height 0
type input "649"
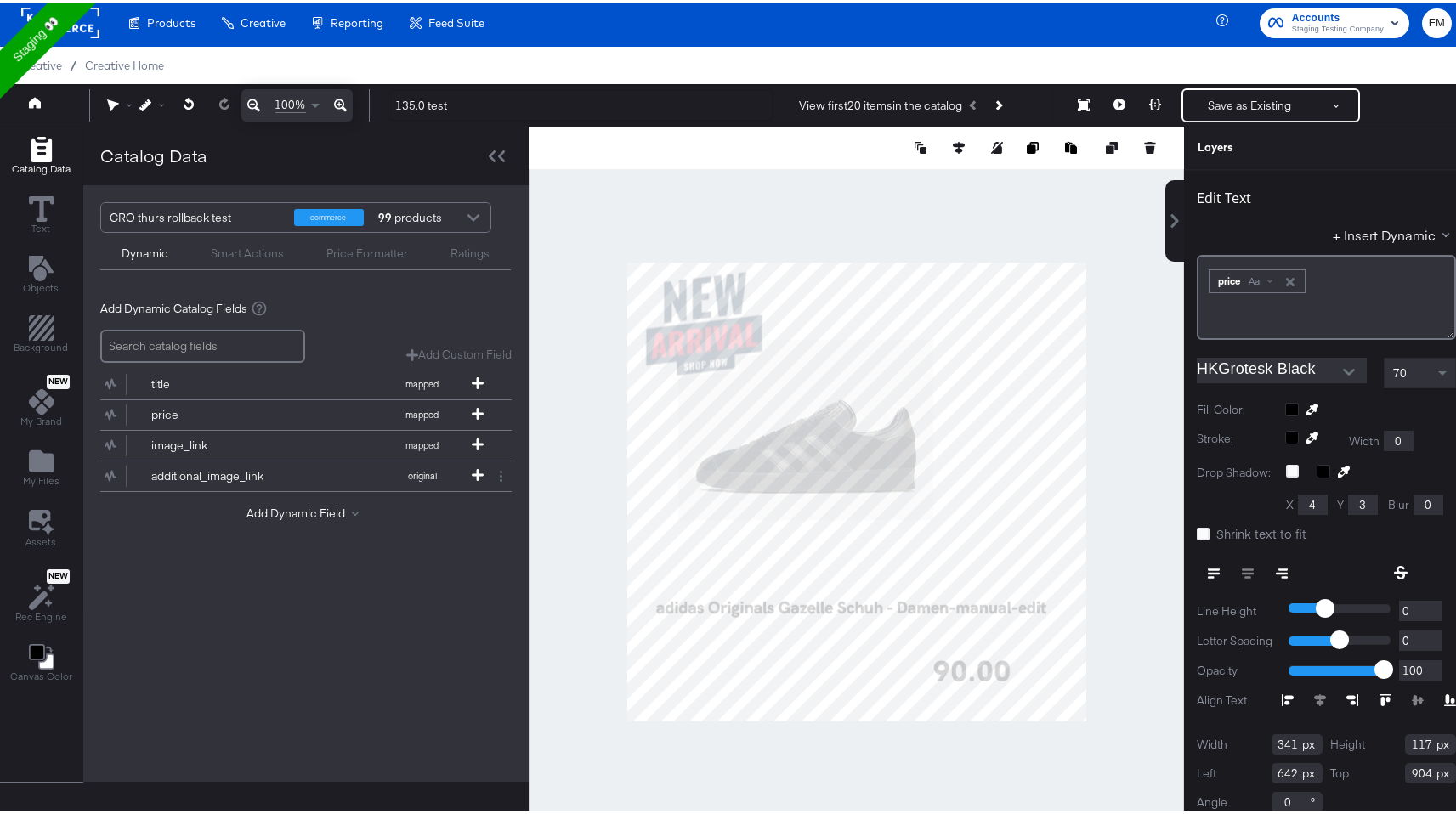
type input "902"
type input "611"
type input "904"
type input "144"
click at [1197, 531] on icon at bounding box center [1203, 530] width 13 height 13
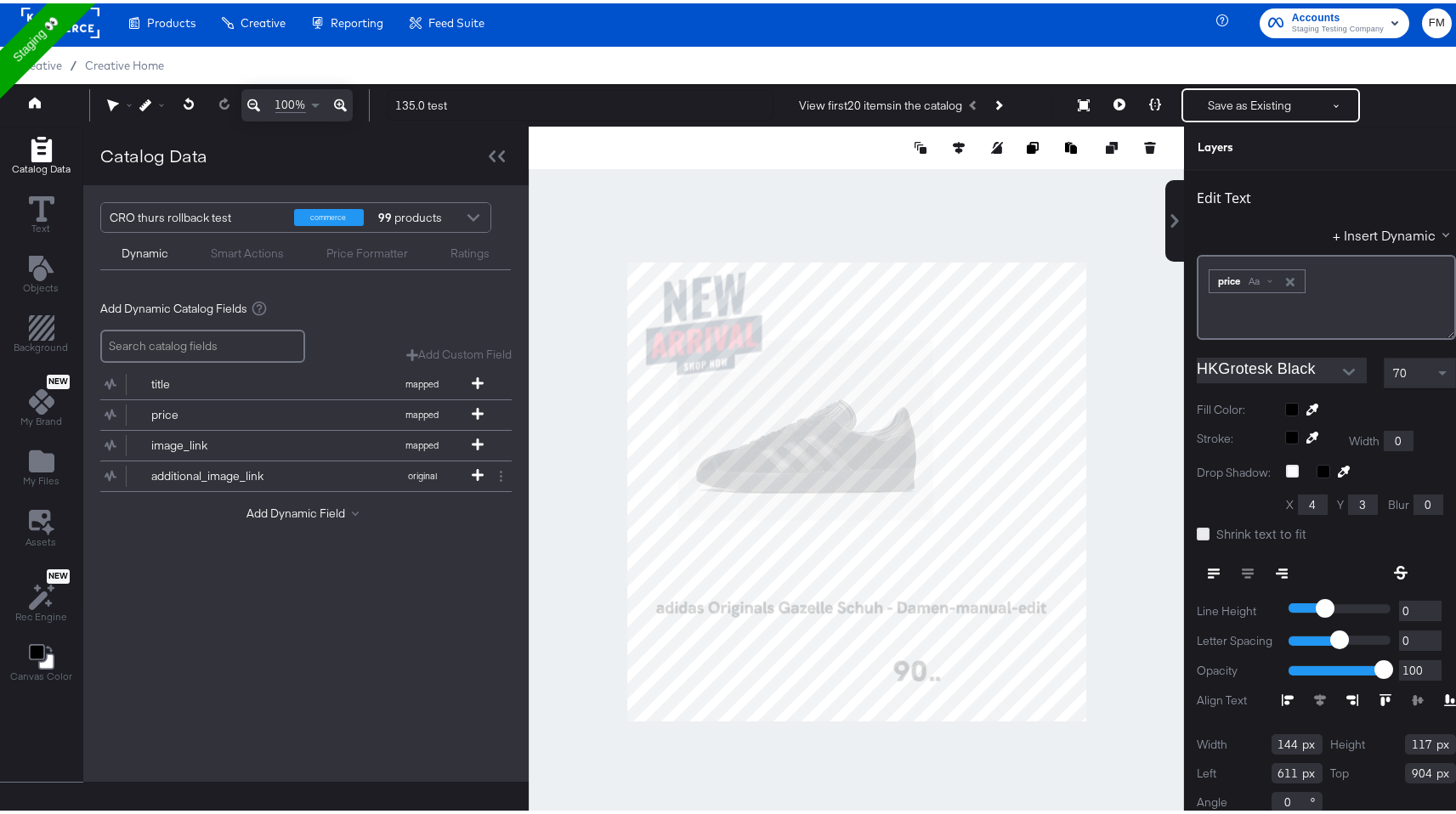
click at [0, 0] on input "Shrink text to fit" at bounding box center [0, 0] width 0 height 0
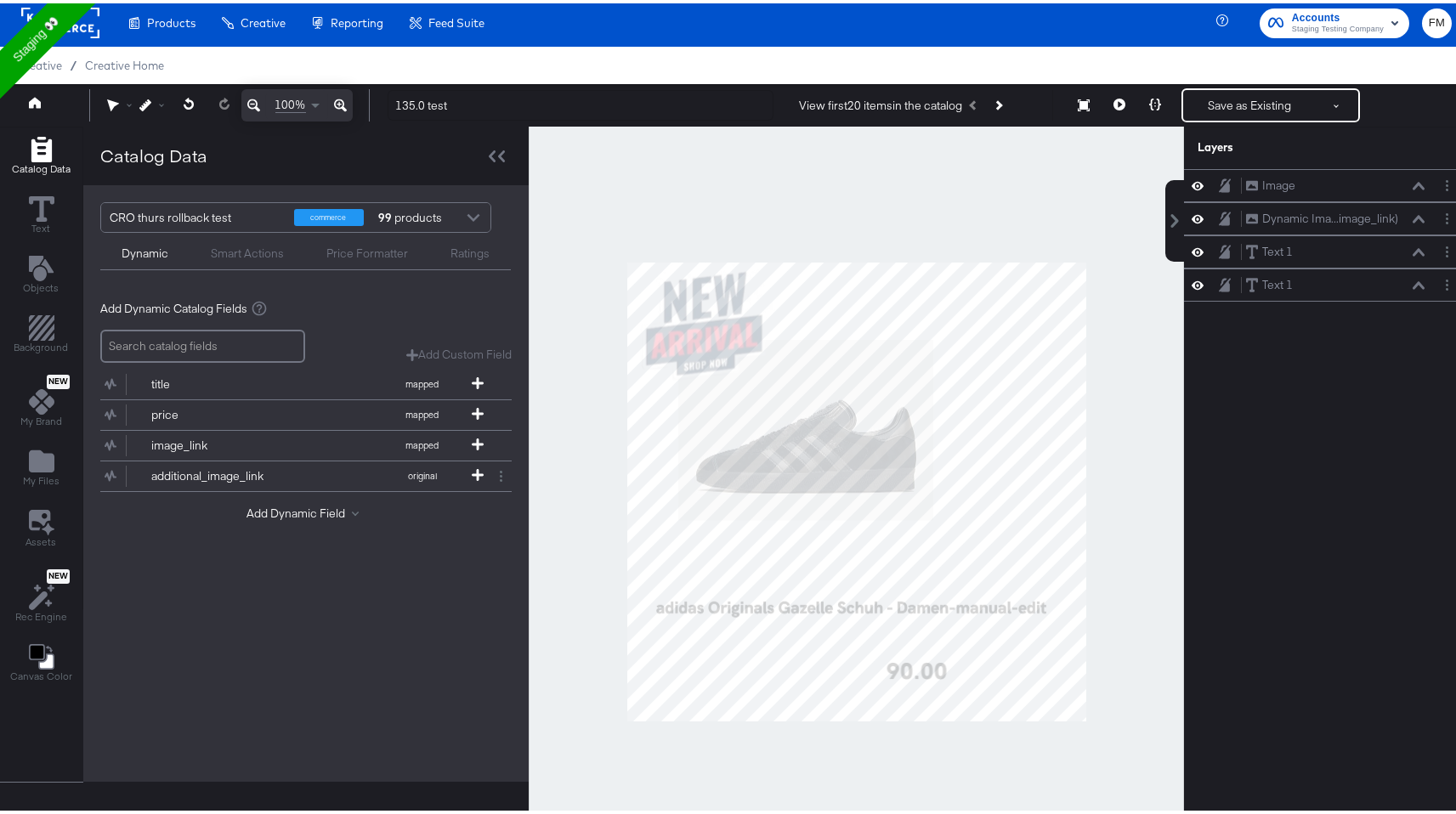
scroll to position [67, 0]
